Goal: Information Seeking & Learning: Learn about a topic

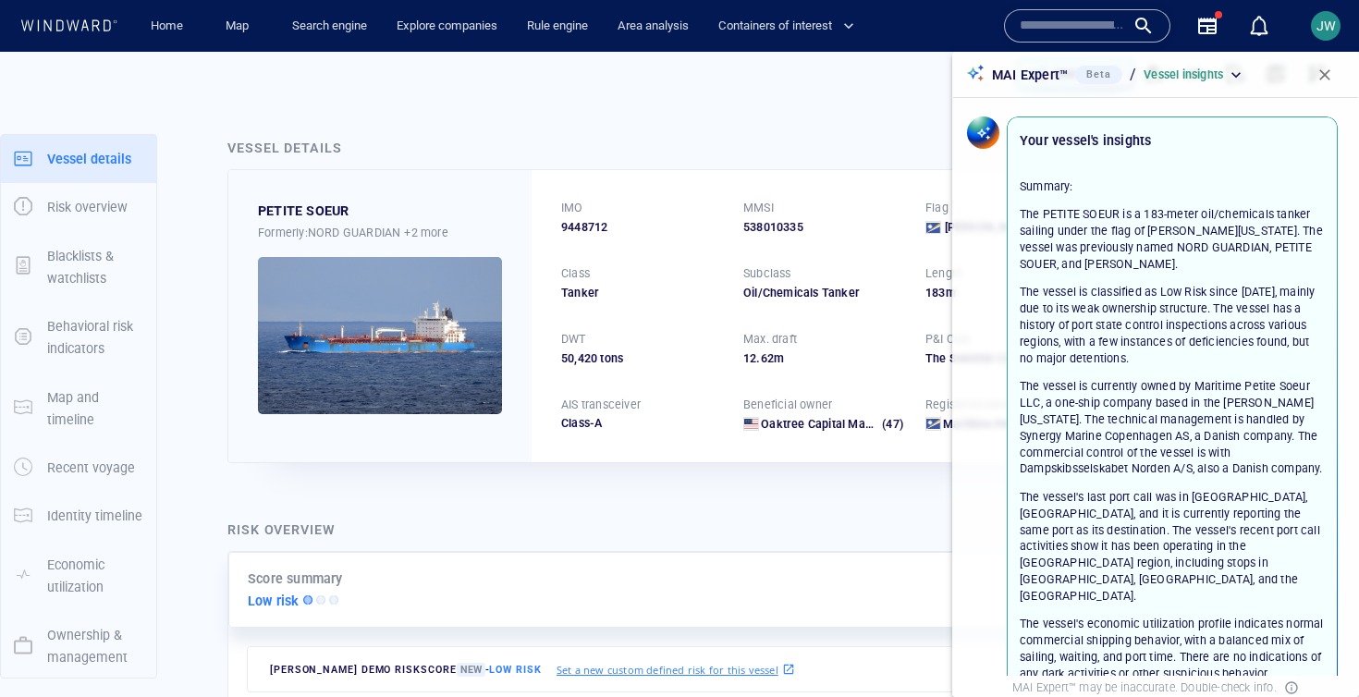
scroll to position [403, 0]
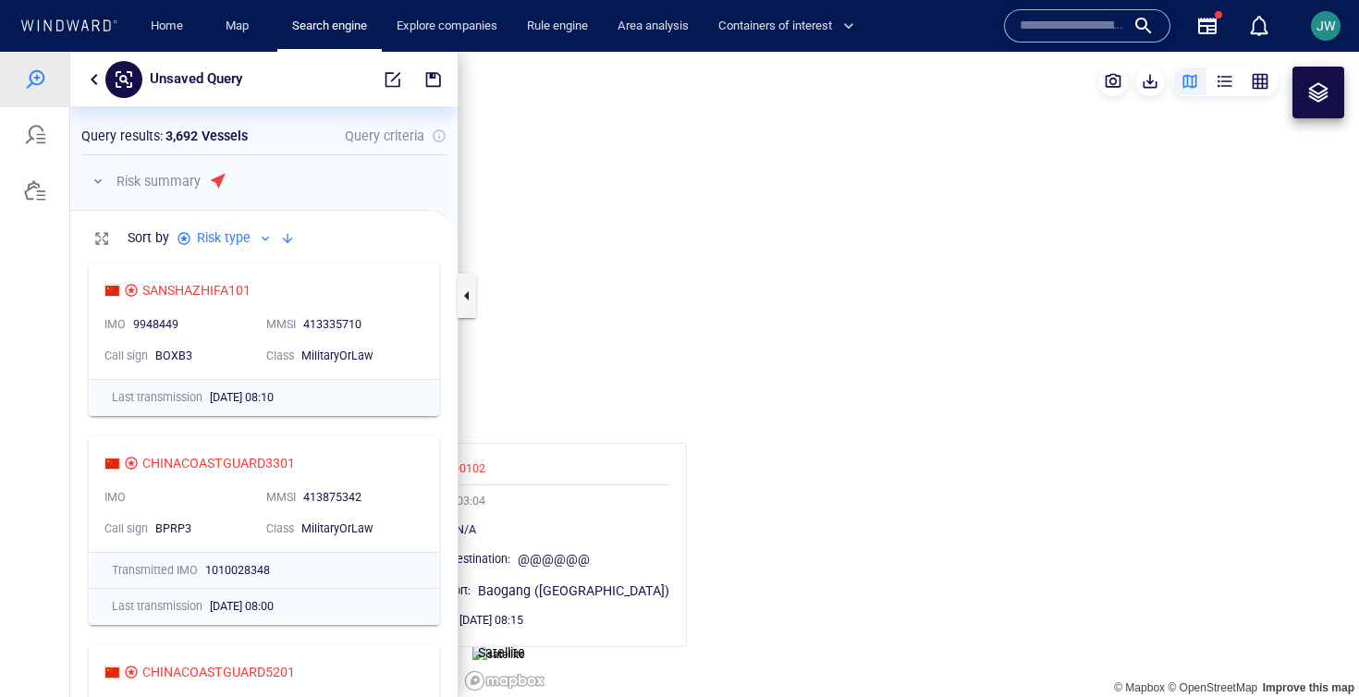
scroll to position [443, 387]
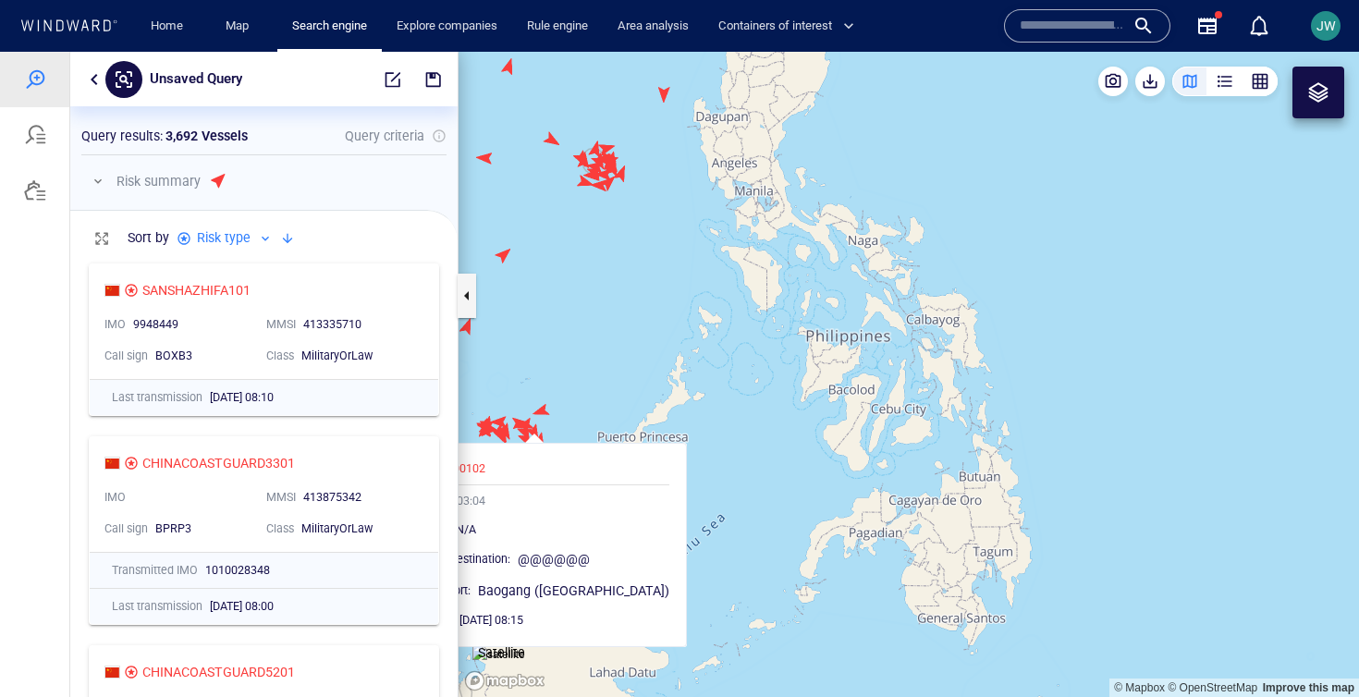
click at [665, 95] on canvas "Map" at bounding box center [908, 374] width 900 height 645
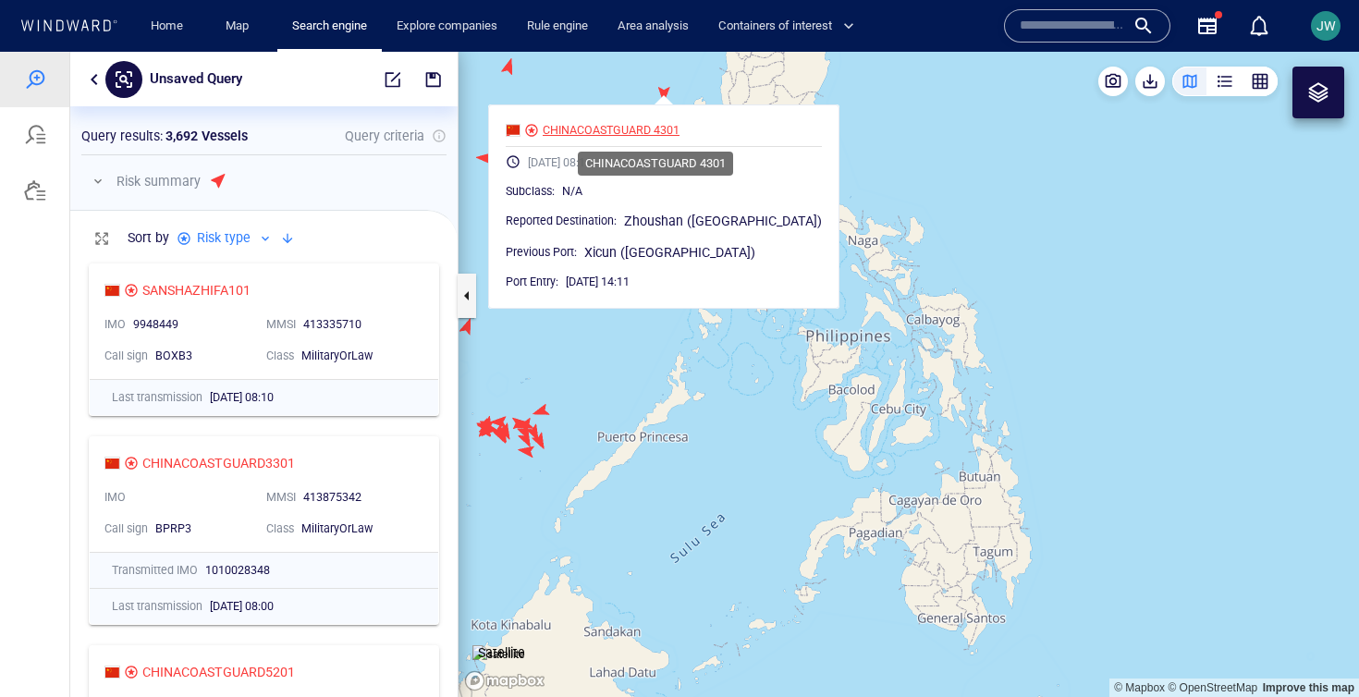
click at [641, 122] on div "CHINACOASTGUARD 4301" at bounding box center [611, 130] width 137 height 17
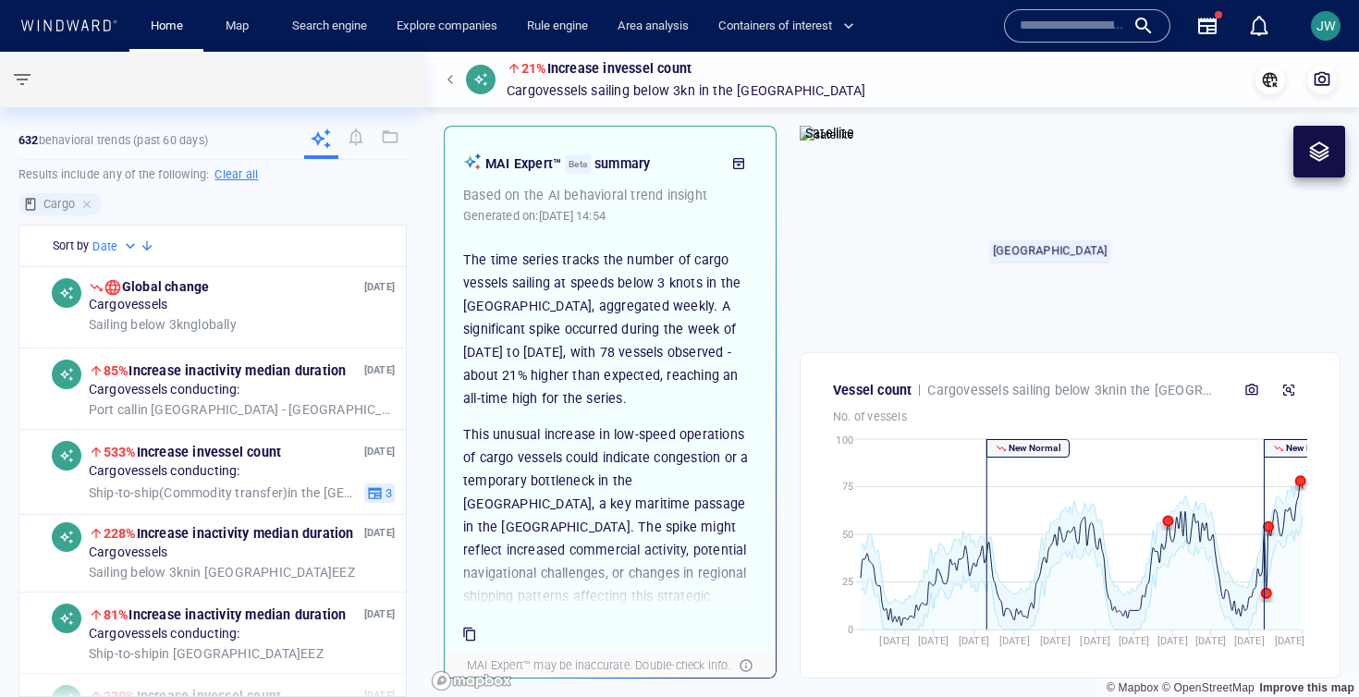
scroll to position [64, 0]
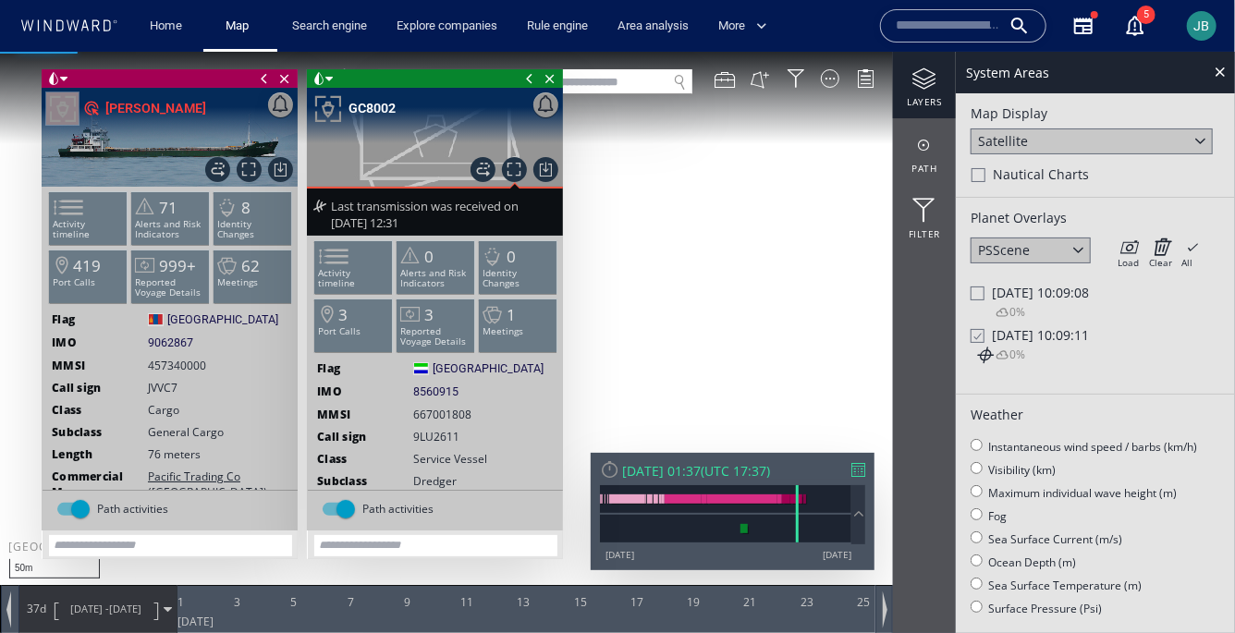
scroll to position [42, 0]
